Goal: Information Seeking & Learning: Learn about a topic

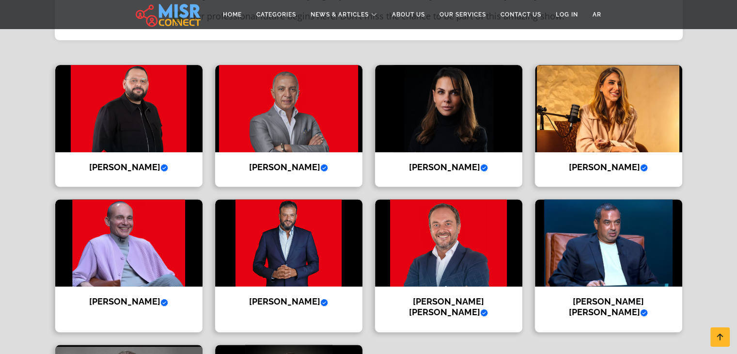
scroll to position [291, 0]
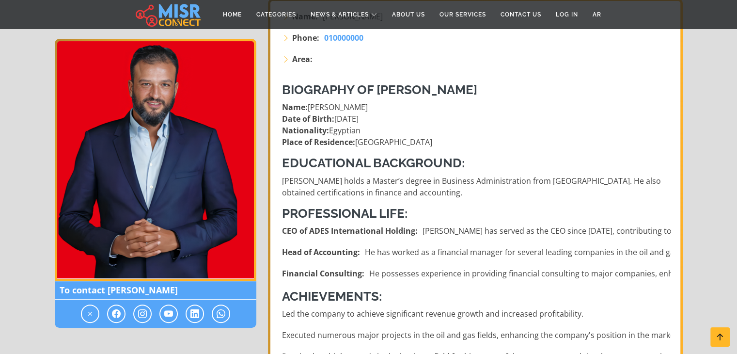
scroll to position [194, 0]
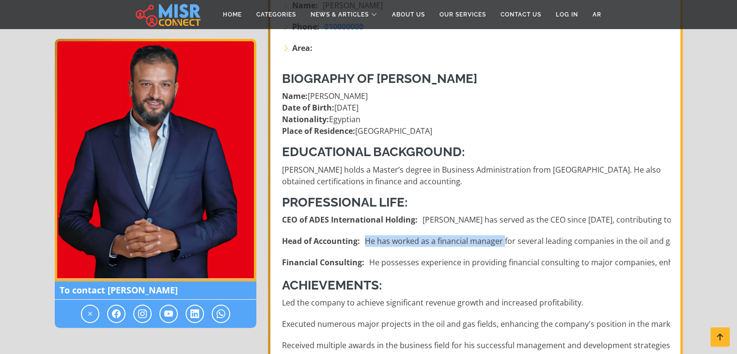
drag, startPoint x: 549, startPoint y: 231, endPoint x: 501, endPoint y: 235, distance: 48.1
click at [501, 235] on ul "CEO of ADES International Holding: Ayman has served as the CEO since 2018, cont…" at bounding box center [476, 241] width 389 height 54
click at [550, 225] on ul "CEO of ADES International Holding: Ayman has served as the CEO since 2018, cont…" at bounding box center [476, 241] width 389 height 54
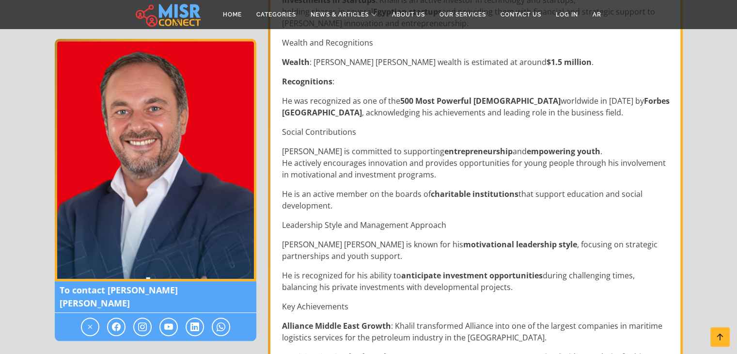
scroll to position [873, 0]
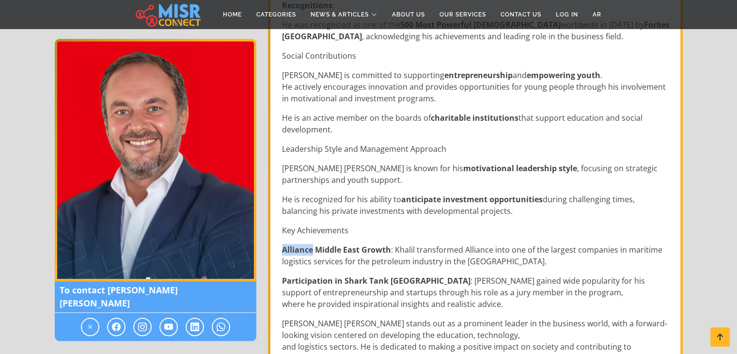
drag, startPoint x: 280, startPoint y: 247, endPoint x: 312, endPoint y: 250, distance: 32.2
click at [312, 250] on div "Ahmed Tarek Khalil is a successful Egyptian businessman, known for his leadersh…" at bounding box center [476, 44] width 400 height 1292
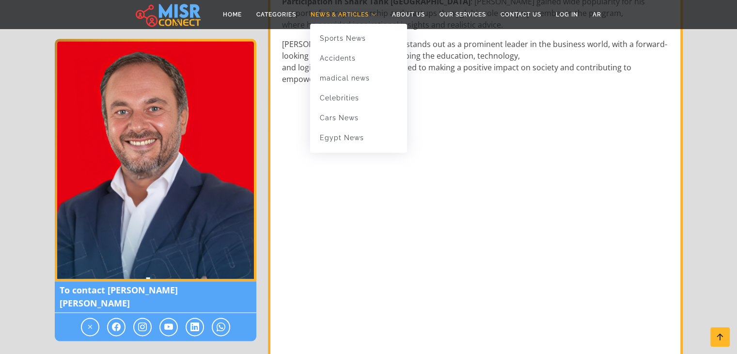
scroll to position [1163, 0]
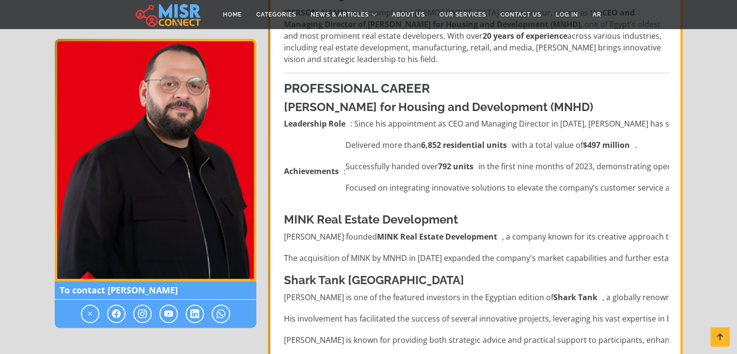
scroll to position [291, 0]
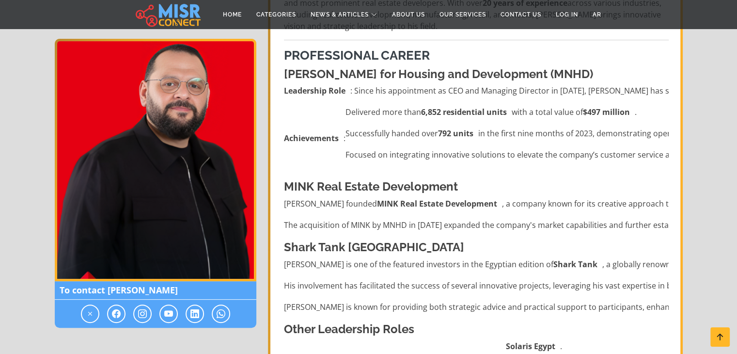
click at [704, 182] on section "Abdullah Salam Abdullah Salam CEO and Managing Director To contact Abdullah Sal…" at bounding box center [368, 324] width 737 height 1076
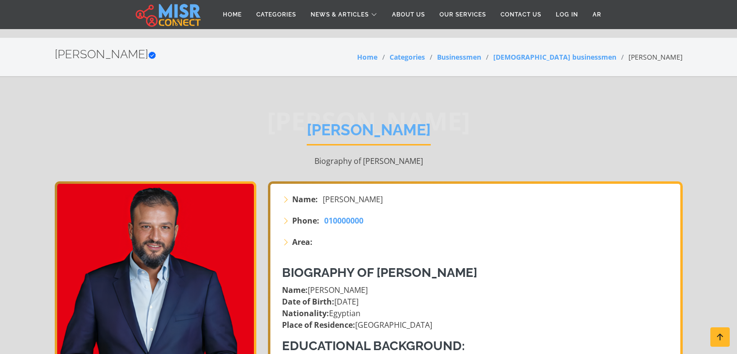
scroll to position [194, 0]
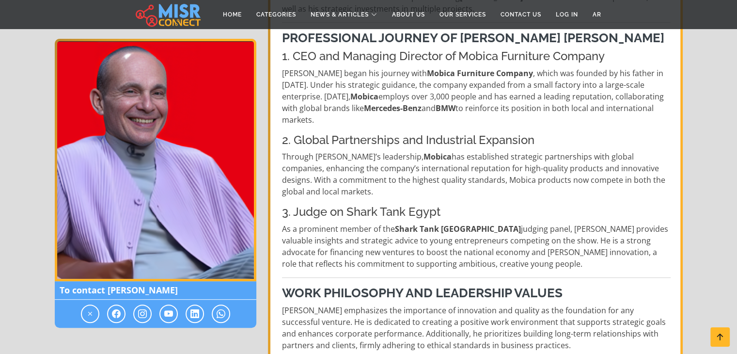
scroll to position [436, 0]
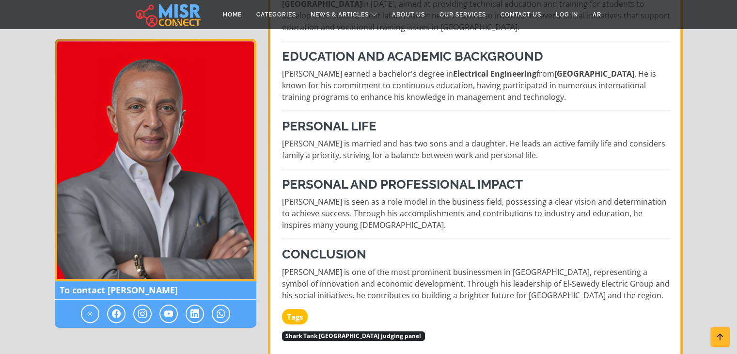
scroll to position [582, 0]
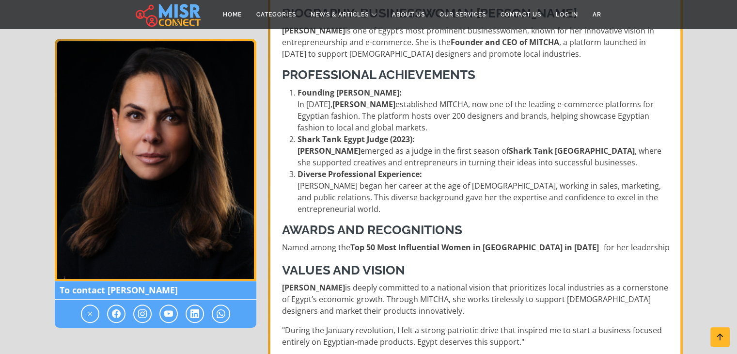
scroll to position [242, 0]
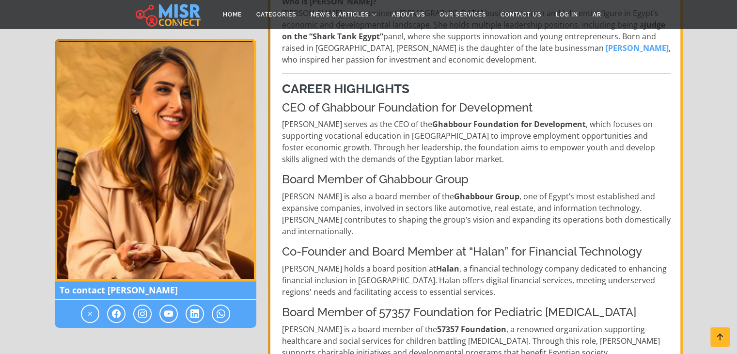
scroll to position [242, 0]
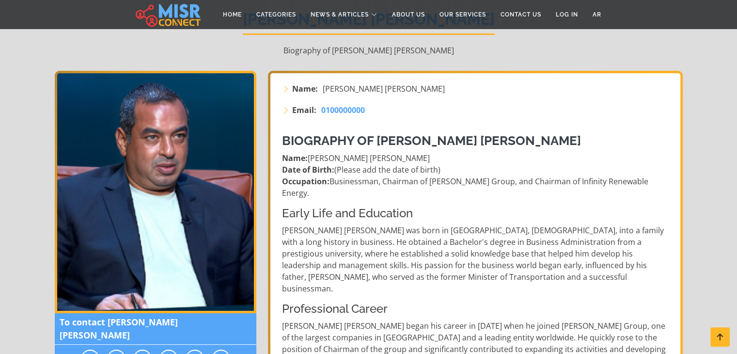
scroll to position [145, 0]
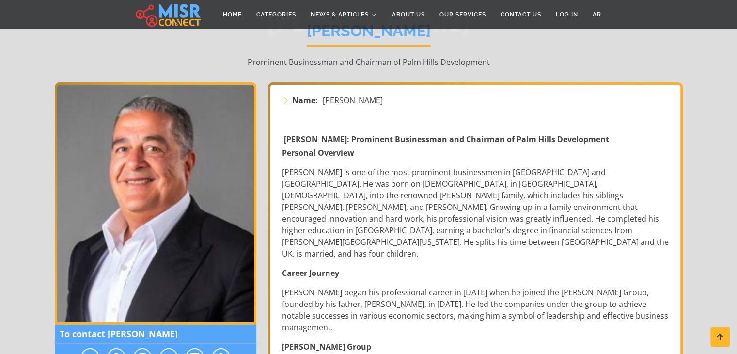
scroll to position [145, 0]
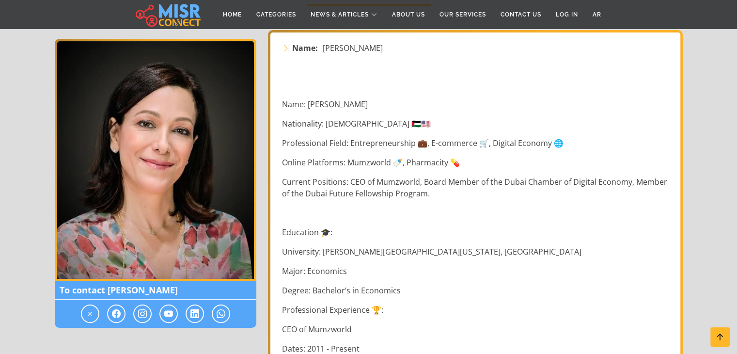
scroll to position [145, 0]
